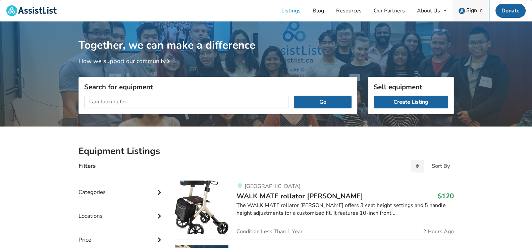
click at [468, 8] on span "Sign In" at bounding box center [474, 10] width 16 height 7
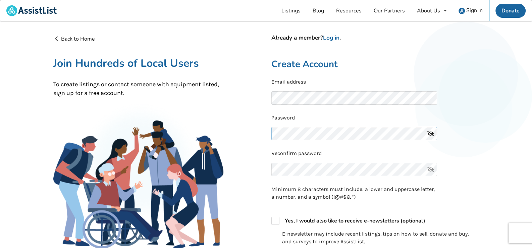
click at [269, 134] on div "Already a member? Log in . Create Account Email address Password Reconfirm pass…" at bounding box center [375, 198] width 218 height 326
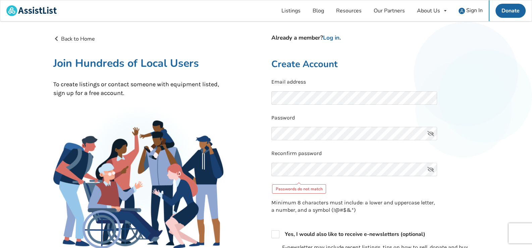
click at [431, 131] on icon at bounding box center [430, 133] width 13 height 13
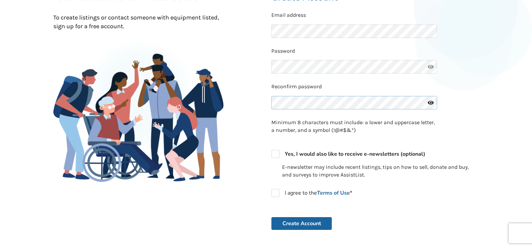
scroll to position [101, 0]
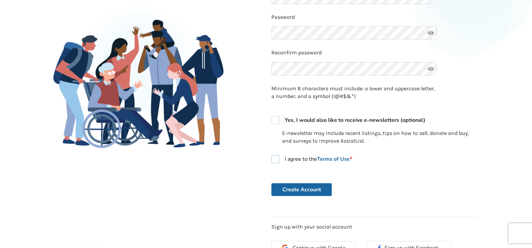
click at [274, 158] on label "I agree to the Terms of Use *" at bounding box center [311, 159] width 81 height 8
checkbox input "true"
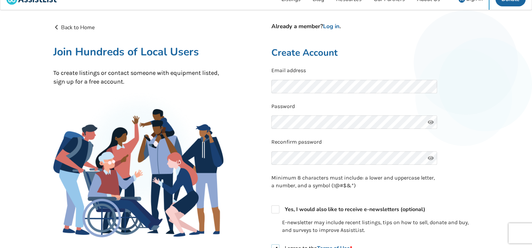
scroll to position [0, 0]
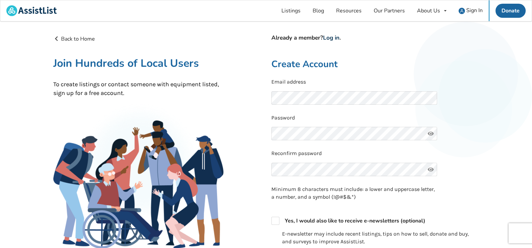
click at [338, 38] on link "Log in" at bounding box center [331, 38] width 16 height 8
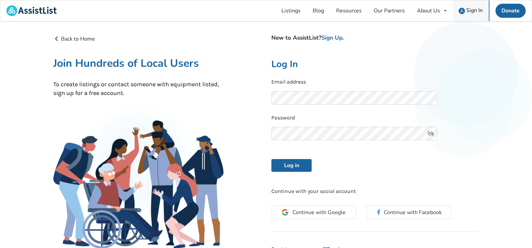
click at [471, 10] on span "Sign In" at bounding box center [474, 10] width 16 height 7
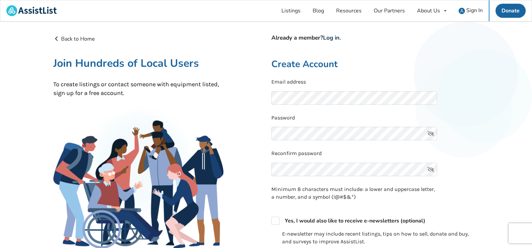
click at [333, 37] on link "Log in" at bounding box center [331, 38] width 16 height 8
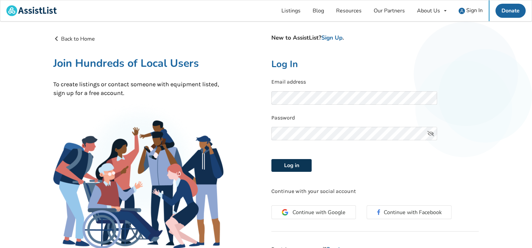
click at [298, 164] on button "Log in" at bounding box center [291, 165] width 40 height 13
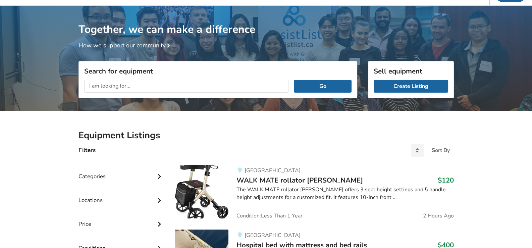
scroll to position [45, 0]
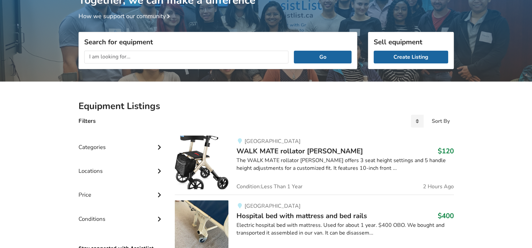
click at [159, 146] on icon at bounding box center [159, 146] width 7 height 6
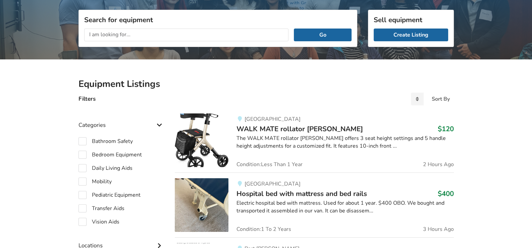
scroll to position [78, 0]
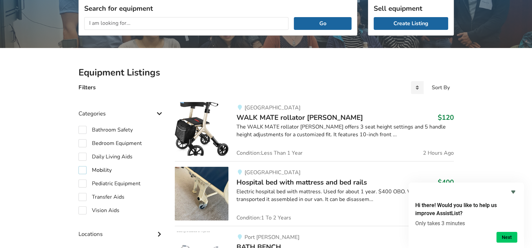
click at [81, 168] on label "Mobility" at bounding box center [94, 170] width 33 height 8
checkbox input "true"
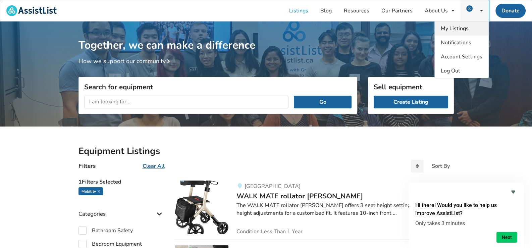
click at [459, 27] on span "My Listings" at bounding box center [454, 28] width 28 height 7
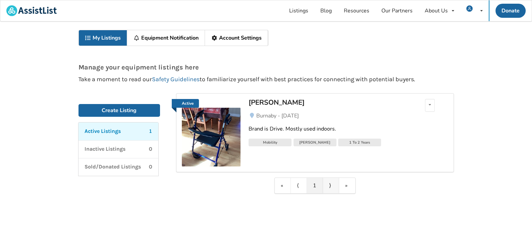
click at [327, 186] on link "⟩" at bounding box center [331, 185] width 16 height 15
click at [265, 102] on div "[PERSON_NAME]" at bounding box center [326, 102] width 157 height 9
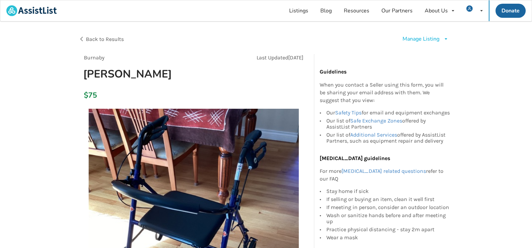
click at [427, 40] on div "Manage Listing" at bounding box center [420, 39] width 37 height 8
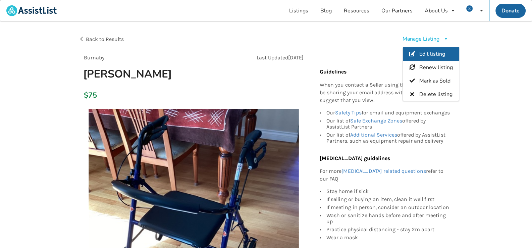
click at [427, 54] on span "Edit listing" at bounding box center [432, 54] width 26 height 7
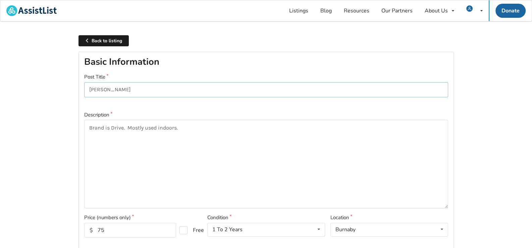
click at [124, 89] on input "[PERSON_NAME]" at bounding box center [266, 89] width 364 height 15
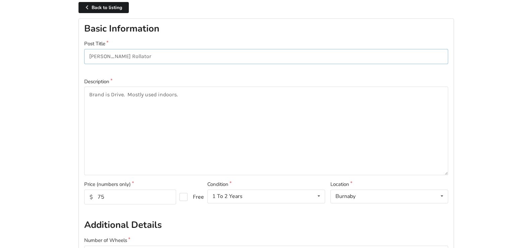
scroll to position [67, 0]
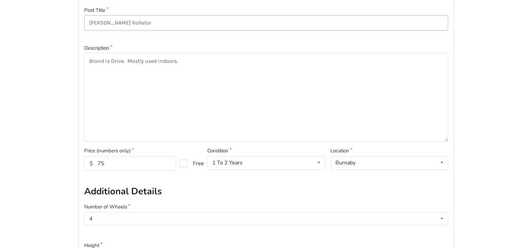
type input "[PERSON_NAME] Rollator"
drag, startPoint x: 97, startPoint y: 162, endPoint x: 105, endPoint y: 162, distance: 7.4
click at [105, 162] on input "75" at bounding box center [130, 163] width 92 height 15
type input "60"
click at [253, 187] on h2 "Additional Details" at bounding box center [266, 191] width 364 height 12
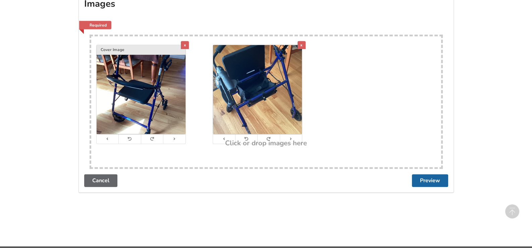
scroll to position [600, 0]
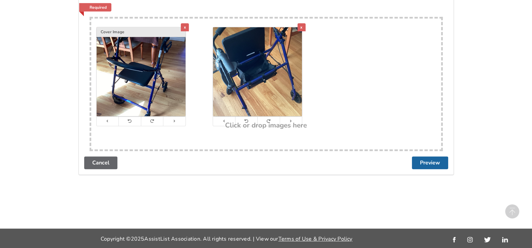
click at [427, 160] on button "Preview" at bounding box center [430, 162] width 36 height 13
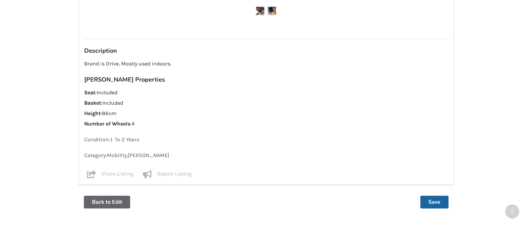
scroll to position [501, 0]
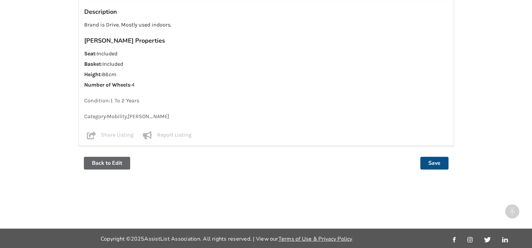
click at [439, 160] on button "Save" at bounding box center [434, 163] width 28 height 13
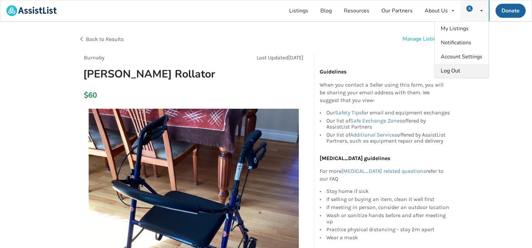
click at [455, 70] on span "Log Out" at bounding box center [449, 70] width 19 height 7
